Goal: Task Accomplishment & Management: Manage account settings

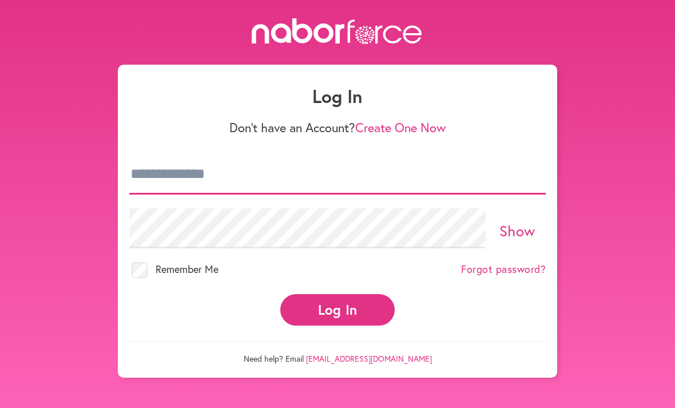
click at [217, 169] on input "email" at bounding box center [337, 175] width 417 height 40
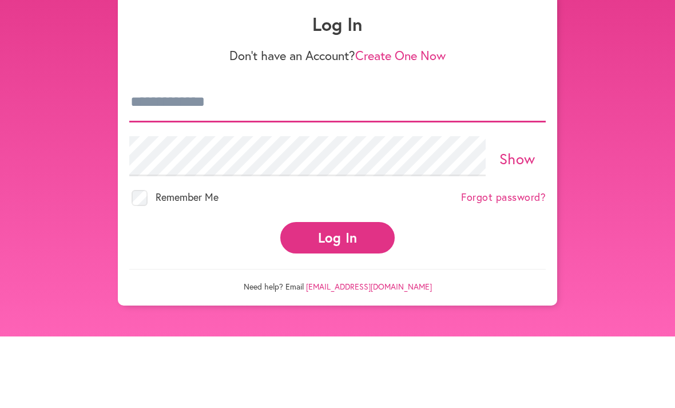
type input "**********"
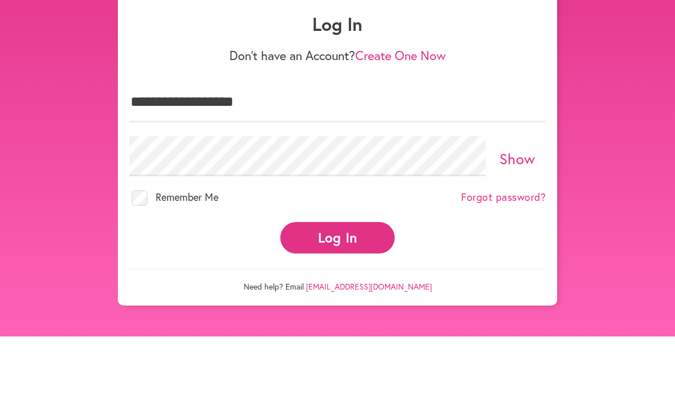
click at [338, 294] on button "Log In" at bounding box center [337, 309] width 114 height 31
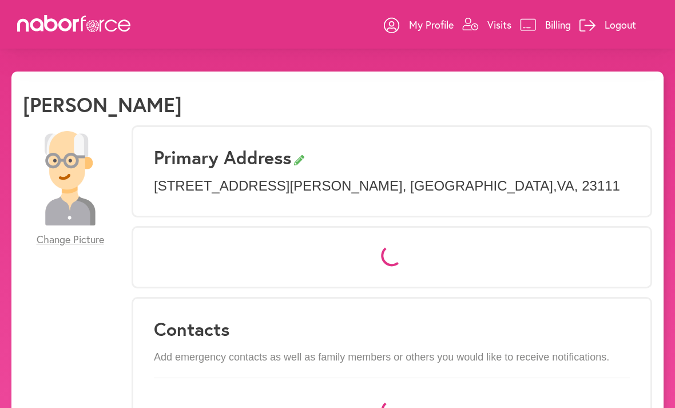
select select "*"
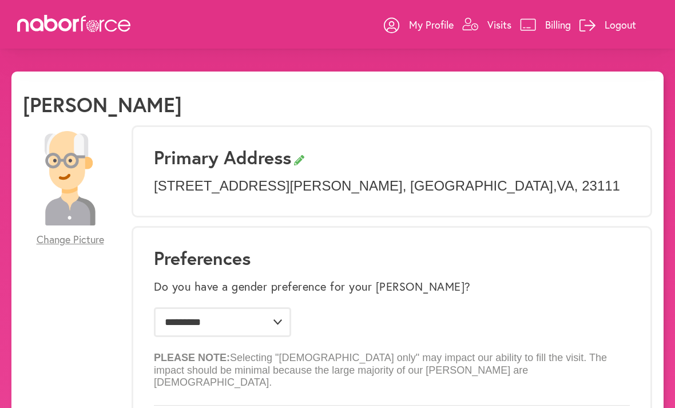
click at [345, 308] on div "**********" at bounding box center [392, 334] width 476 height 124
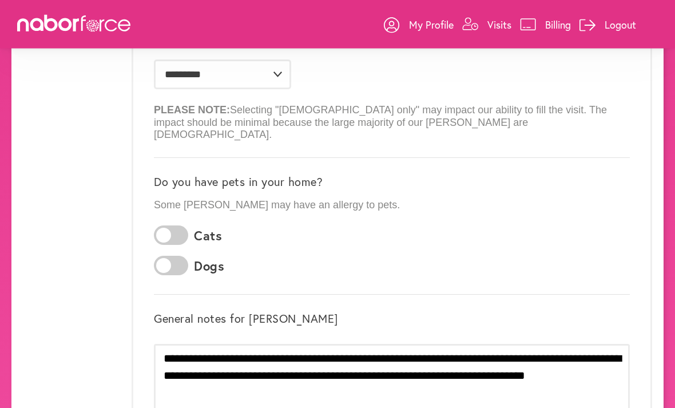
scroll to position [246, 0]
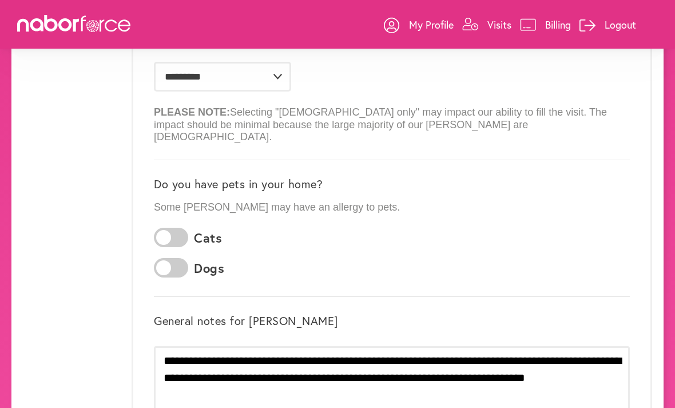
click at [479, 23] on link "Visits" at bounding box center [486, 24] width 49 height 34
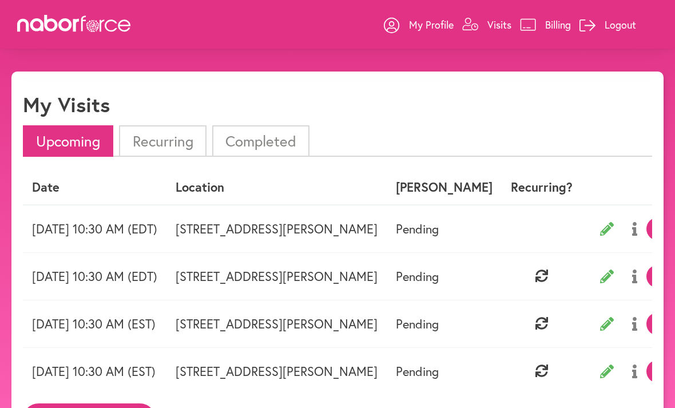
click at [626, 29] on p "Logout" at bounding box center [620, 25] width 31 height 14
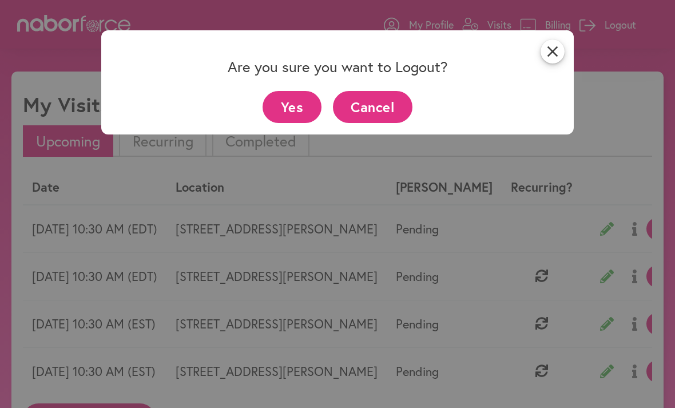
click at [358, 183] on div "close Are you sure you want to Logout? Yes Cancel" at bounding box center [337, 204] width 675 height 408
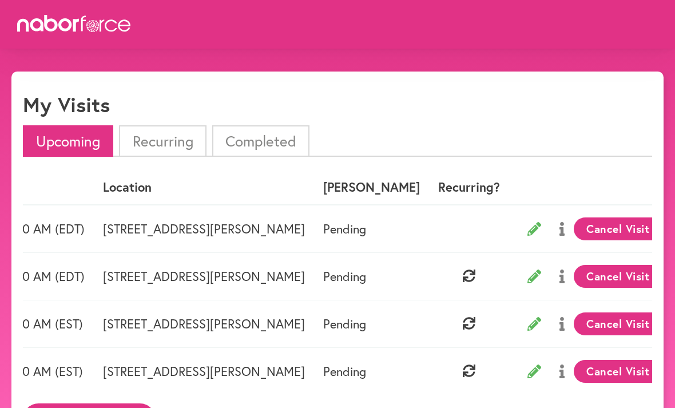
scroll to position [0, 73]
click at [601, 230] on button "Cancel Visit" at bounding box center [618, 228] width 89 height 23
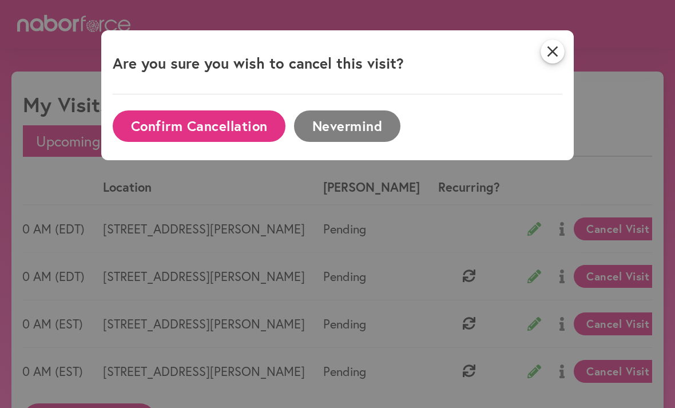
click at [236, 136] on button "Confirm Cancellation" at bounding box center [199, 125] width 173 height 31
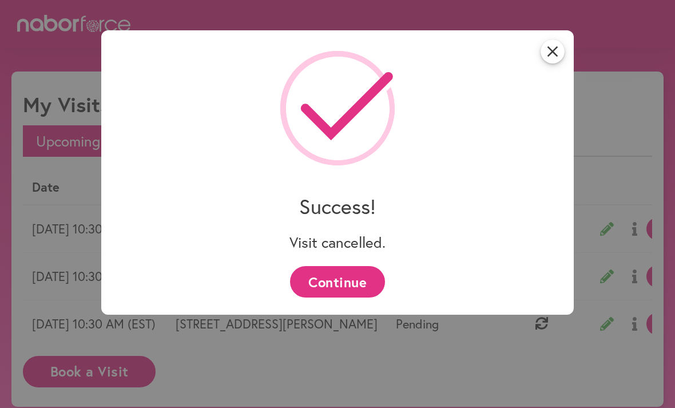
click at [343, 286] on button "Continue" at bounding box center [337, 281] width 94 height 31
